Goal: Task Accomplishment & Management: Manage account settings

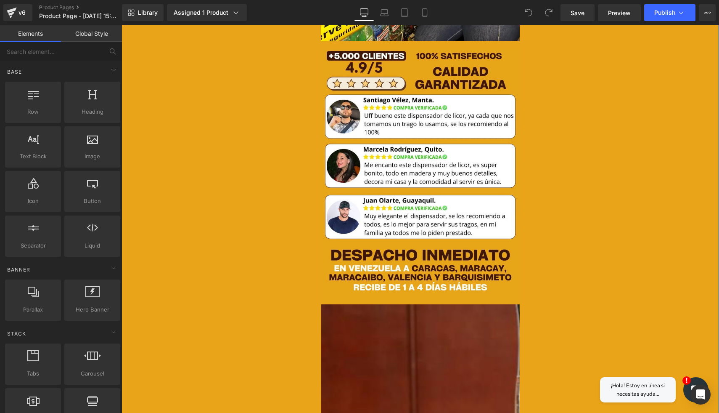
scroll to position [647, 0]
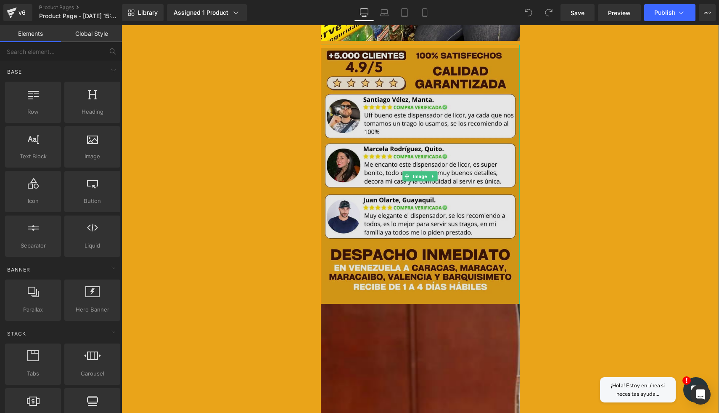
click at [418, 188] on img at bounding box center [420, 177] width 199 height 264
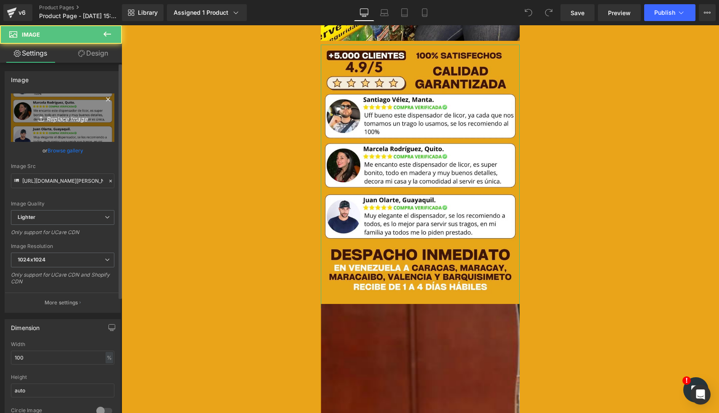
click at [65, 114] on icon "Replace Image" at bounding box center [62, 117] width 67 height 11
type input "C:\fakepath\[PERSON_NAME]-BANNER-PRINCIPAL-BASE-_1080-x-1410-px_-2.webp"
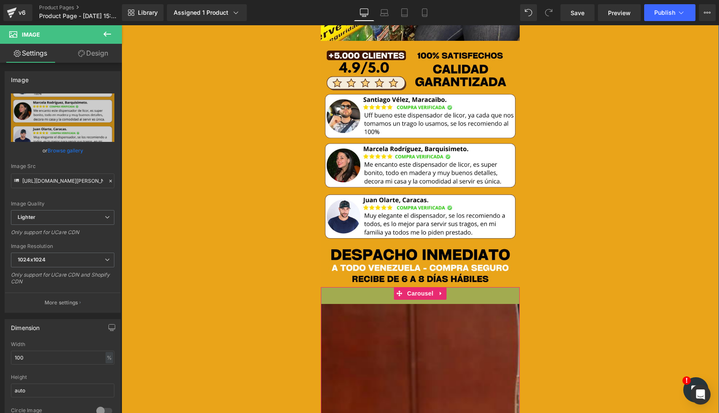
type input "[URL][DOMAIN_NAME][PERSON_NAME]"
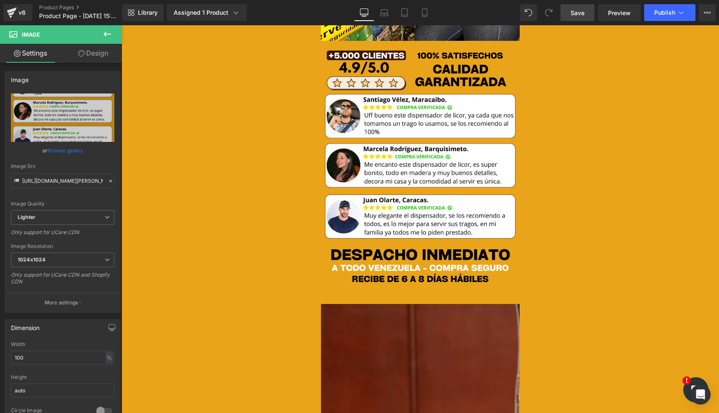
click at [581, 16] on span "Save" at bounding box center [578, 12] width 14 height 9
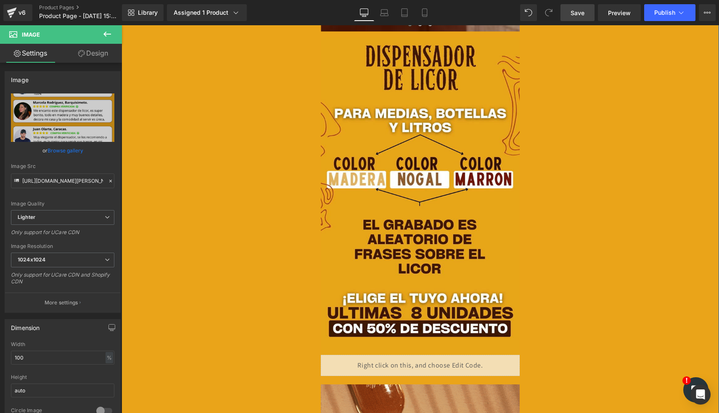
scroll to position [1667, 0]
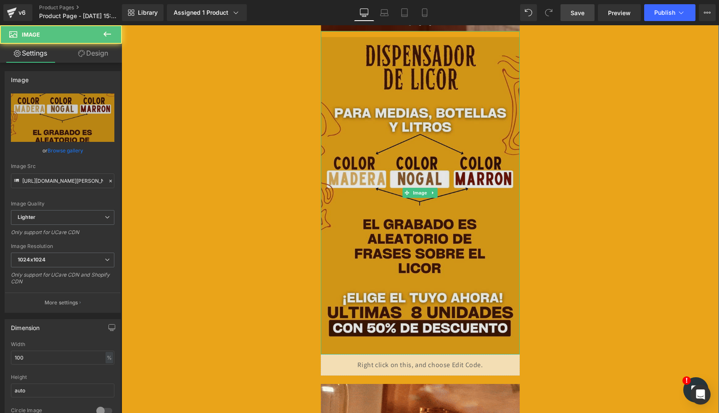
click at [385, 113] on img at bounding box center [420, 192] width 199 height 323
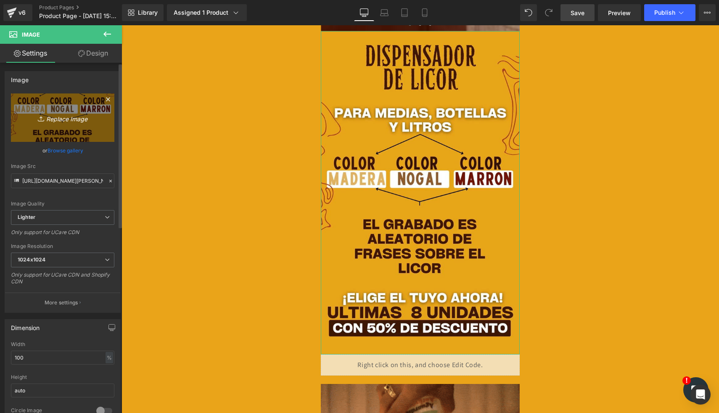
click at [69, 120] on icon "Replace Image" at bounding box center [62, 117] width 67 height 11
type input "C:\fakepath\ven.webp"
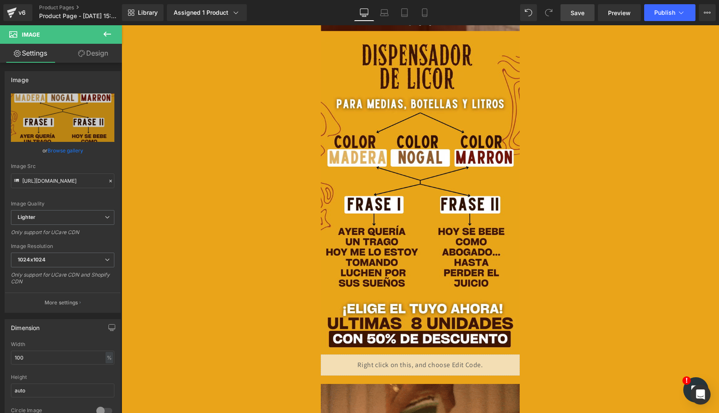
type input "[URL][DOMAIN_NAME]"
click at [572, 13] on span "Save" at bounding box center [578, 12] width 14 height 9
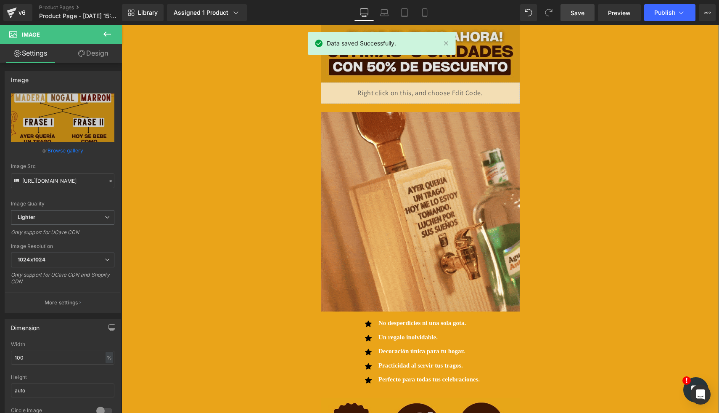
scroll to position [1987, 0]
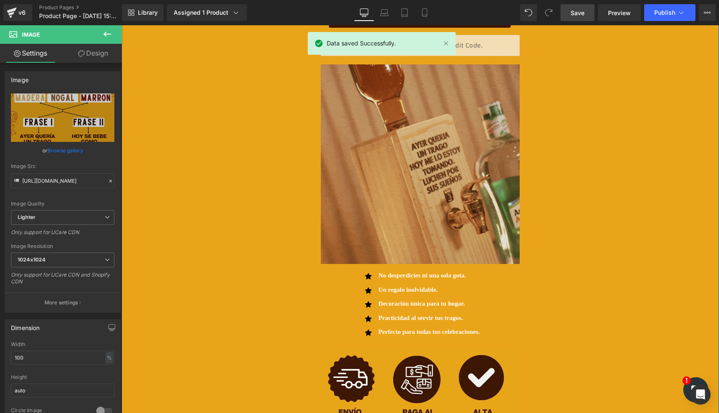
click at [443, 164] on img at bounding box center [420, 163] width 199 height 199
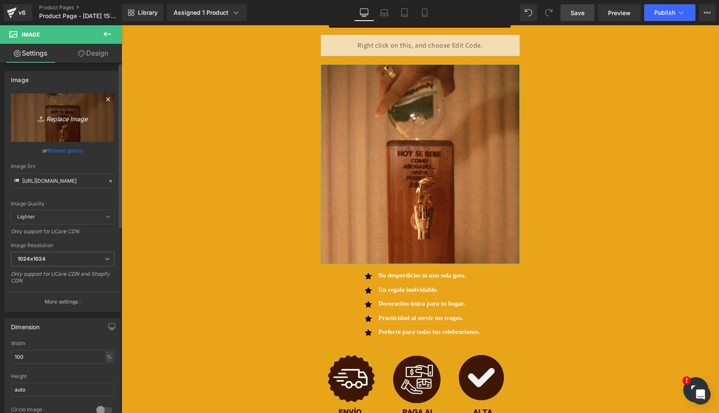
click at [58, 117] on icon "Replace Image" at bounding box center [62, 117] width 67 height 11
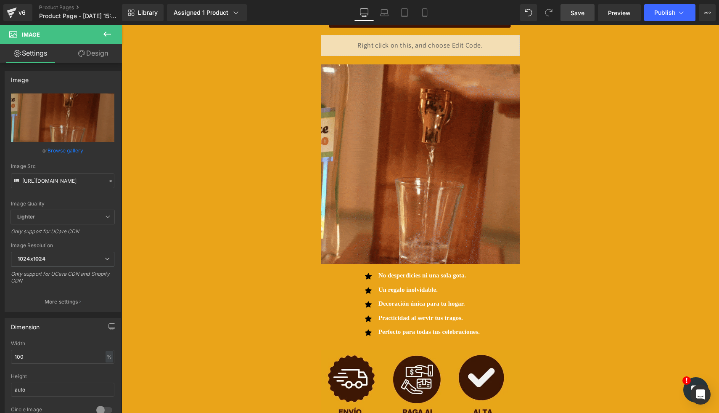
type input "C:\fakepath\GIF-MP4Wilfrantomando2-ezgif.com-video-to-webp-converter (1).webp"
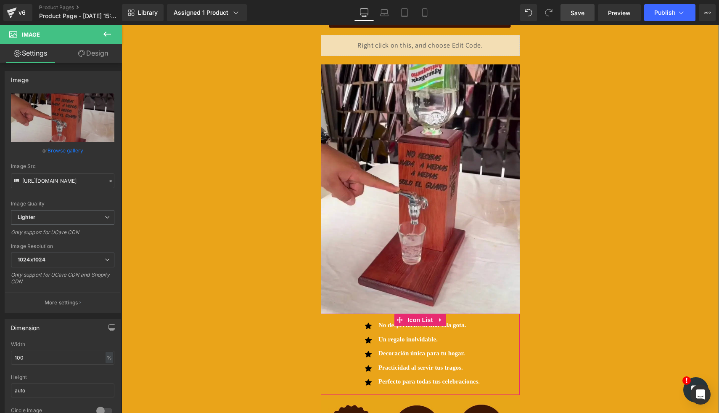
type input "[URL][DOMAIN_NAME]"
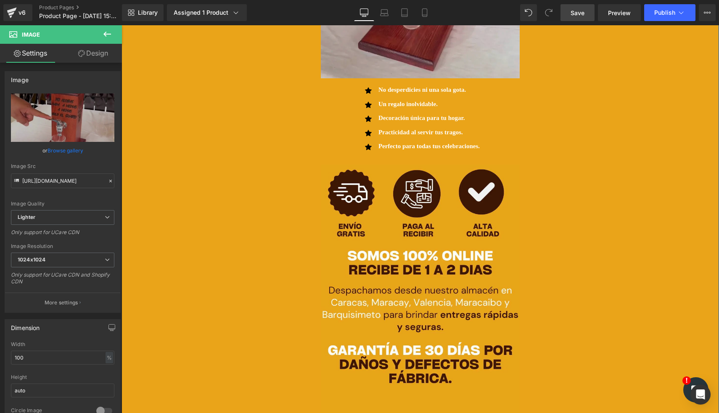
scroll to position [2224, 0]
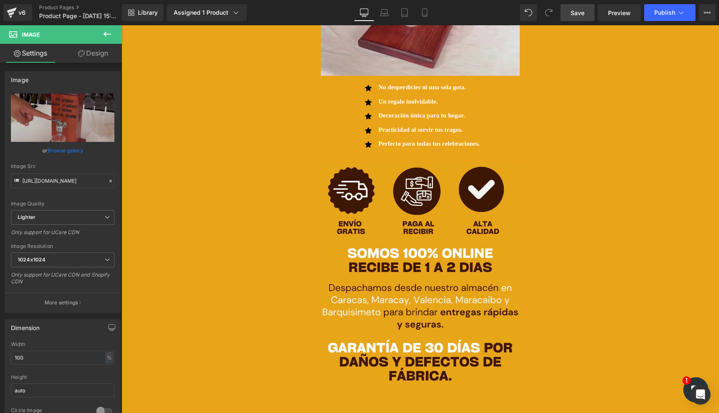
click at [584, 18] on link "Save" at bounding box center [578, 12] width 34 height 17
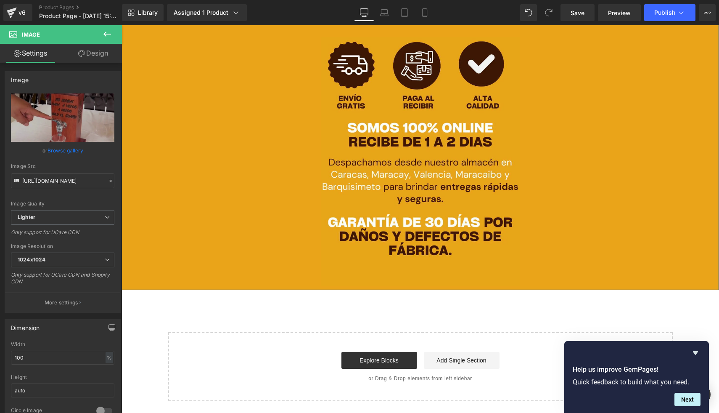
scroll to position [2324, 0]
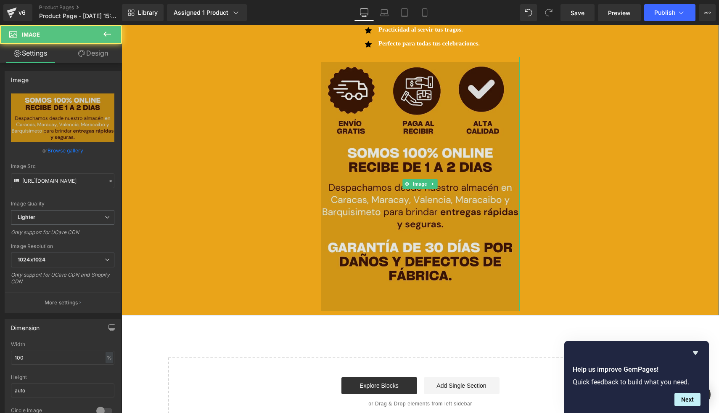
click at [374, 158] on img at bounding box center [420, 184] width 199 height 254
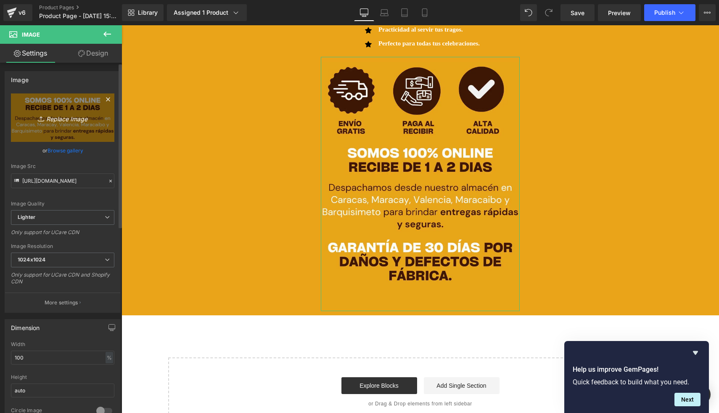
click at [71, 118] on icon "Replace Image" at bounding box center [62, 117] width 67 height 11
type input "C:\fakepath\Ven envios.webp"
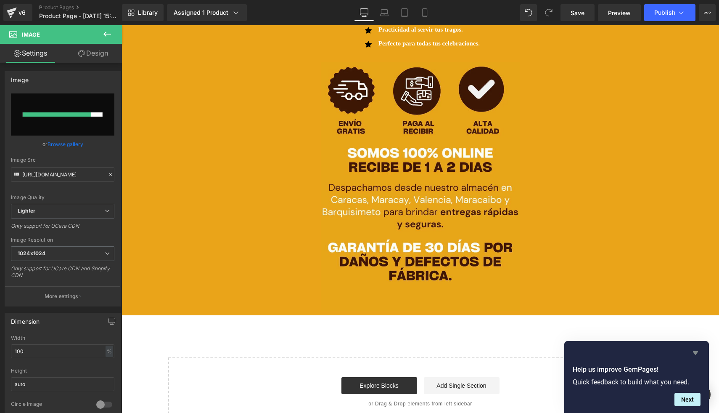
click at [699, 356] on icon "Hide survey" at bounding box center [696, 352] width 10 height 10
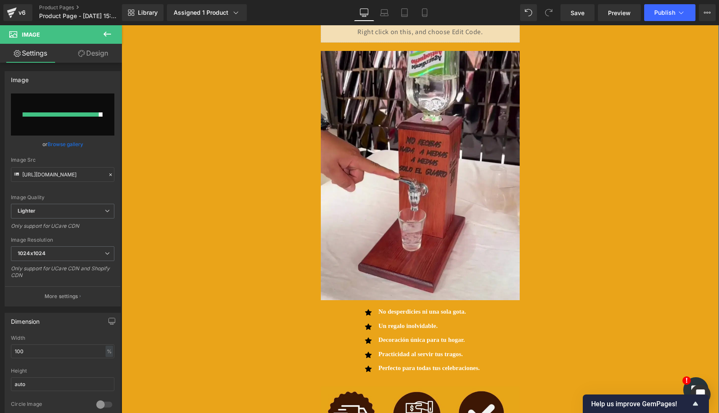
scroll to position [2065, 0]
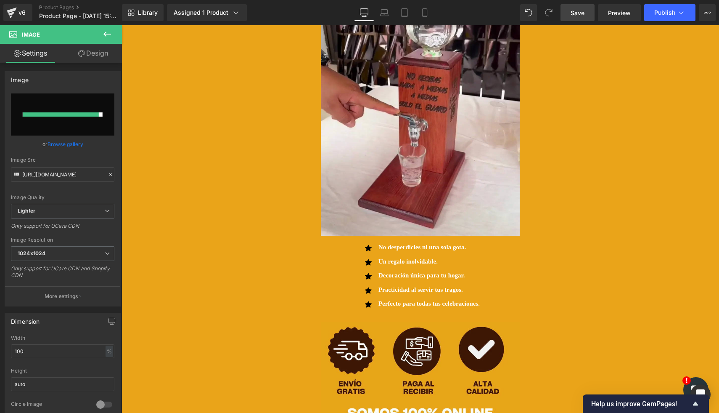
click at [581, 12] on span "Save" at bounding box center [578, 12] width 14 height 9
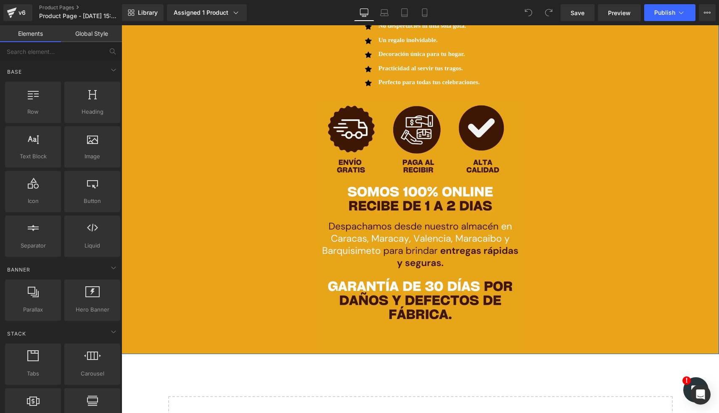
scroll to position [2351, 0]
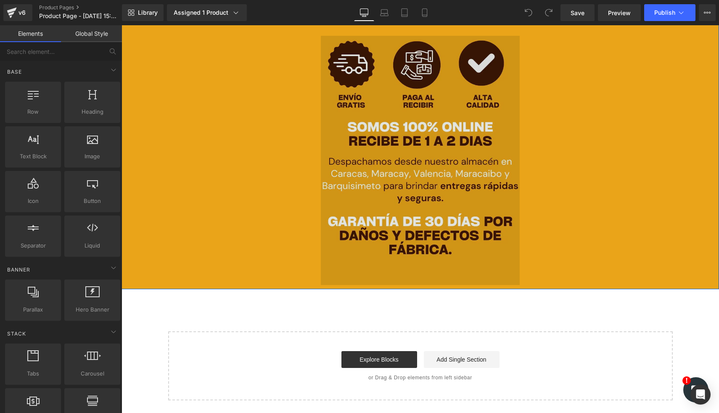
click at [422, 141] on img at bounding box center [420, 158] width 199 height 254
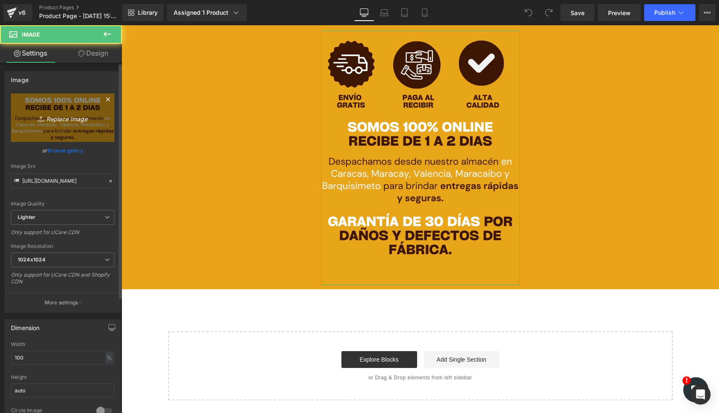
click at [80, 118] on icon "Replace Image" at bounding box center [62, 117] width 67 height 11
type input "C:\fakepath\Ven envios.webp"
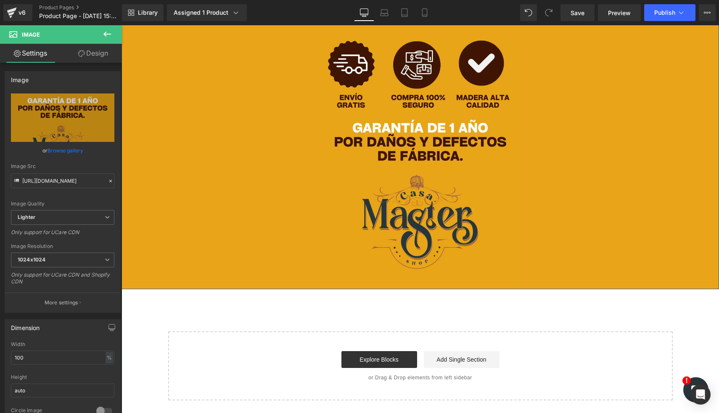
type input "https://ucarecdn.com/1d8cd73a-7098-46b2-a29e-2e832f049b0b/-/format/auto/-/previ…"
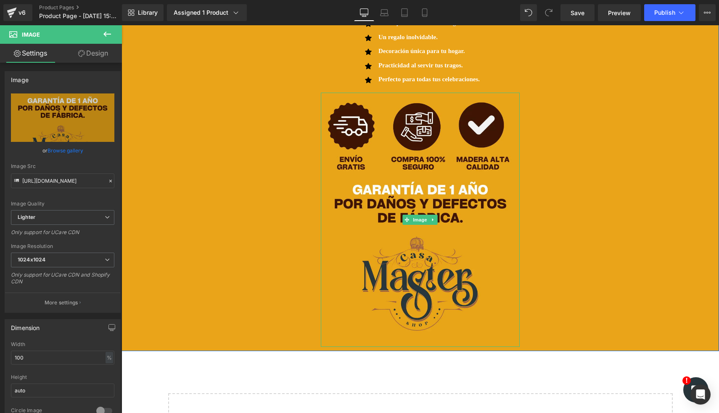
scroll to position [2291, 0]
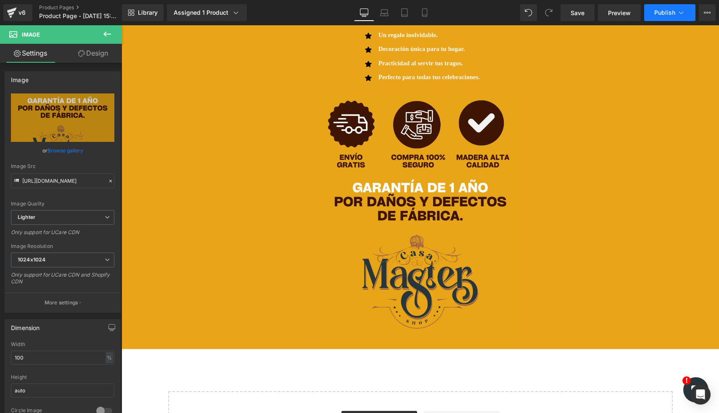
click at [661, 20] on button "Publish" at bounding box center [669, 12] width 51 height 17
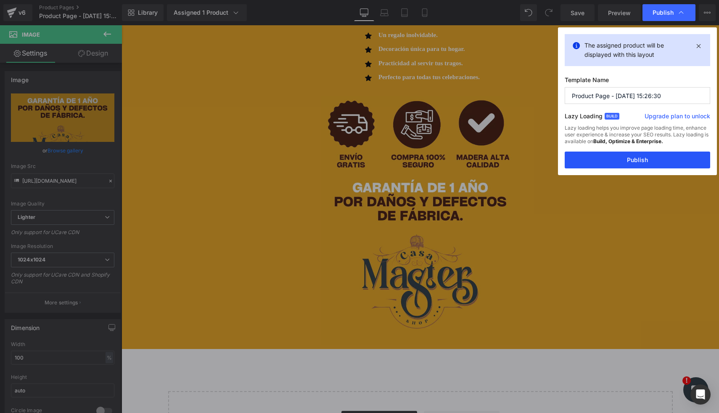
click at [618, 167] on button "Publish" at bounding box center [638, 159] width 146 height 17
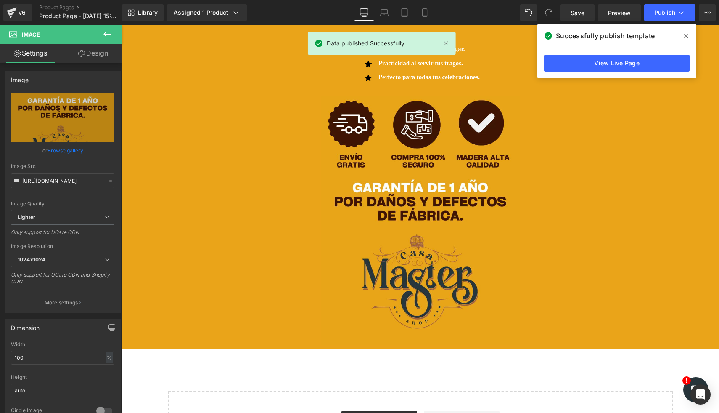
click at [686, 40] on span at bounding box center [686, 35] width 13 height 13
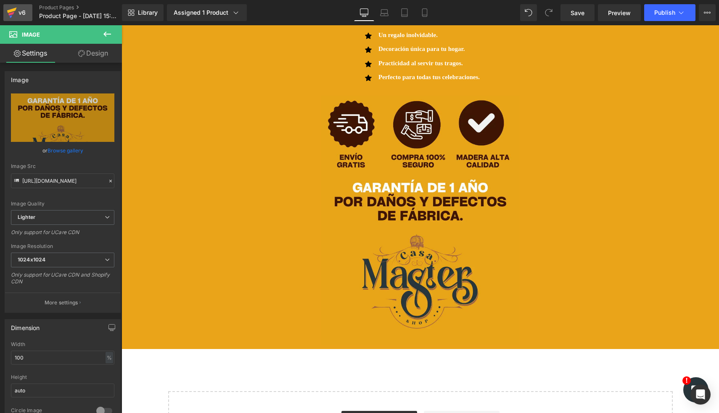
click at [14, 18] on icon at bounding box center [12, 12] width 10 height 21
